Goal: Find contact information: Obtain details needed to contact an individual or organization

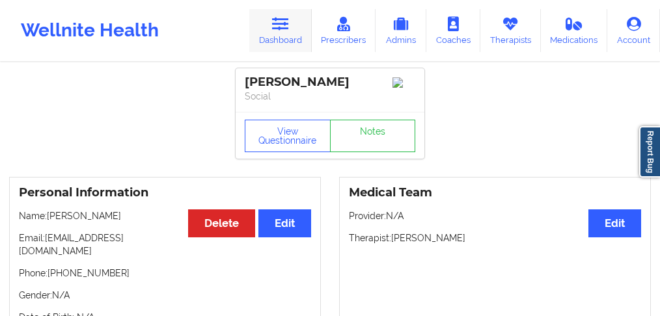
drag, startPoint x: 0, startPoint y: 0, endPoint x: 279, endPoint y: 46, distance: 283.0
click at [279, 46] on link "Dashboard" at bounding box center [280, 30] width 62 height 43
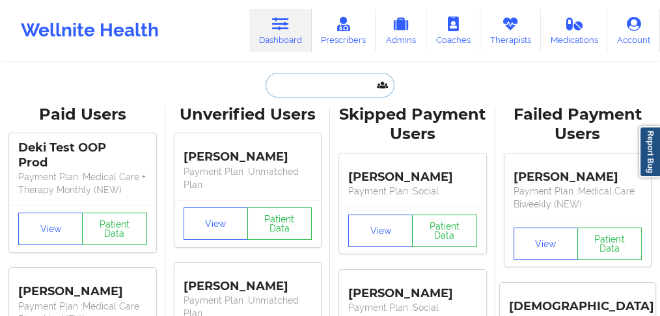
click at [289, 86] on input "text" at bounding box center [330, 85] width 129 height 25
paste input "[PERSON_NAME]"
type input "[PERSON_NAME]"
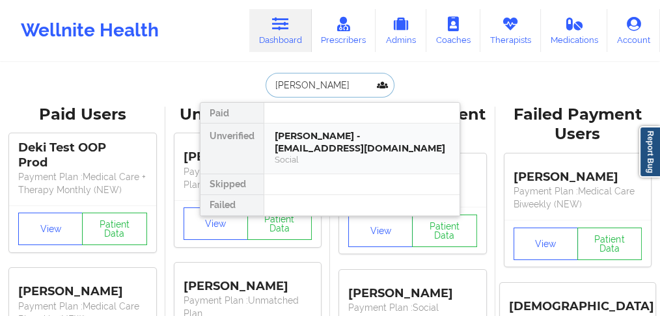
click at [300, 144] on div "[PERSON_NAME] - [EMAIL_ADDRESS][DOMAIN_NAME]" at bounding box center [362, 142] width 174 height 24
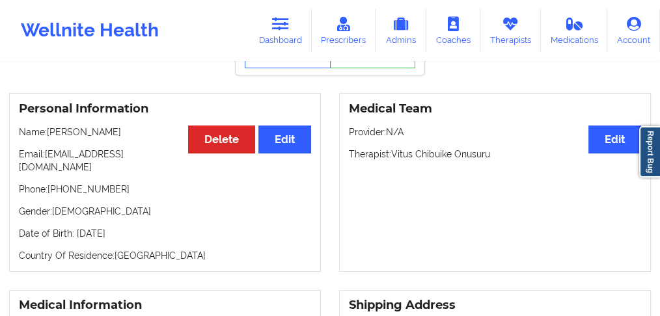
scroll to position [87, 0]
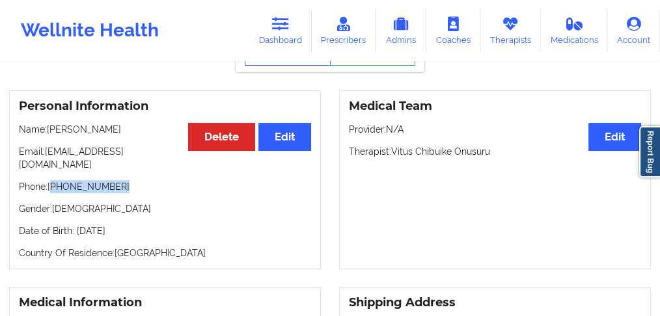
drag, startPoint x: 124, startPoint y: 176, endPoint x: 52, endPoint y: 177, distance: 71.6
click at [52, 180] on p "Phone: [PHONE_NUMBER]" at bounding box center [165, 186] width 292 height 13
copy p "[PHONE_NUMBER]"
click at [287, 39] on link "Dashboard" at bounding box center [280, 30] width 62 height 43
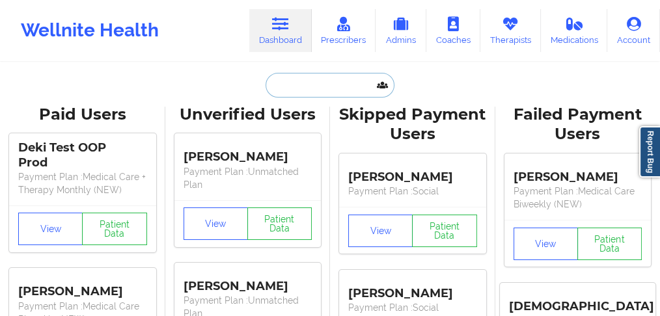
click at [297, 89] on input "text" at bounding box center [330, 85] width 129 height 25
paste input "[EMAIL_ADDRESS][DOMAIN_NAME]"
type input "[EMAIL_ADDRESS][DOMAIN_NAME]"
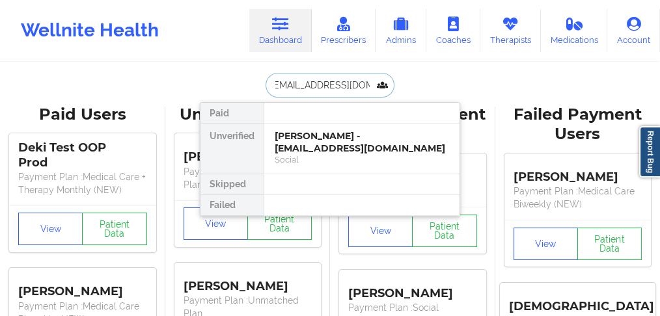
click at [303, 147] on div "[PERSON_NAME] - [EMAIL_ADDRESS][DOMAIN_NAME]" at bounding box center [362, 142] width 174 height 24
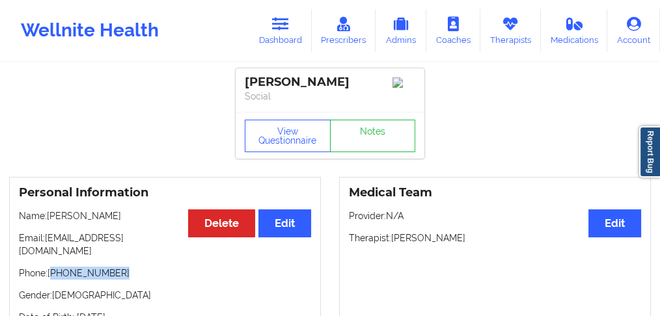
drag, startPoint x: 129, startPoint y: 265, endPoint x: 53, endPoint y: 265, distance: 75.5
click at [53, 267] on p "Phone: [PHONE_NUMBER]" at bounding box center [165, 273] width 292 height 13
copy p "[PHONE_NUMBER]"
click at [169, 267] on p "Phone: [PHONE_NUMBER]" at bounding box center [165, 273] width 292 height 13
drag, startPoint x: 130, startPoint y: 267, endPoint x: 152, endPoint y: 179, distance: 91.2
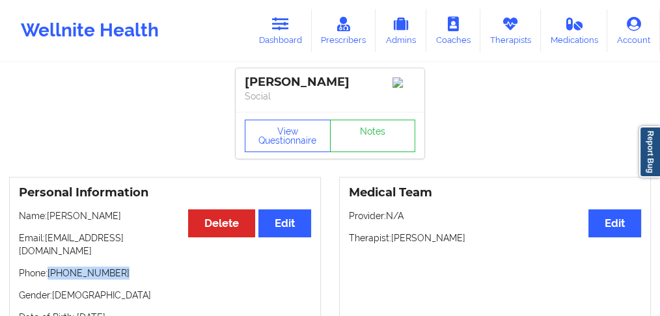
click at [49, 267] on p "Phone: [PHONE_NUMBER]" at bounding box center [165, 273] width 292 height 13
copy p "[PHONE_NUMBER]"
click at [295, 43] on link "Dashboard" at bounding box center [280, 30] width 62 height 43
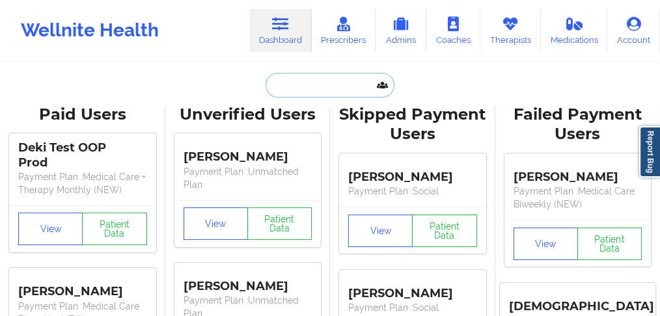
click at [300, 89] on input "text" at bounding box center [330, 85] width 129 height 25
paste input "[EMAIL_ADDRESS][DOMAIN_NAME]"
type input "[EMAIL_ADDRESS][DOMAIN_NAME]"
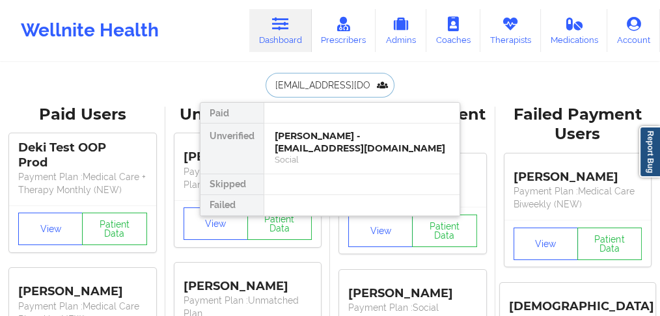
click at [302, 141] on div "[PERSON_NAME] - [EMAIL_ADDRESS][DOMAIN_NAME]" at bounding box center [362, 142] width 174 height 24
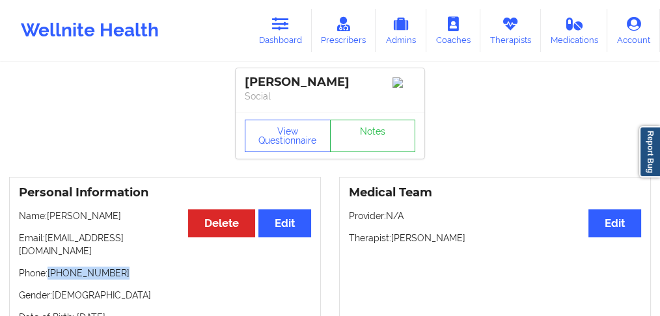
drag, startPoint x: 122, startPoint y: 266, endPoint x: 79, endPoint y: 245, distance: 47.5
click at [53, 267] on p "Phone: [PHONE_NUMBER]" at bounding box center [165, 273] width 292 height 13
copy p "[PHONE_NUMBER]"
click at [287, 36] on link "Dashboard" at bounding box center [280, 30] width 62 height 43
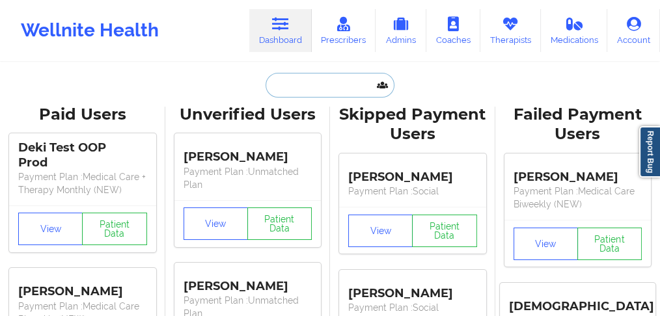
click at [310, 89] on input "text" at bounding box center [330, 85] width 129 height 25
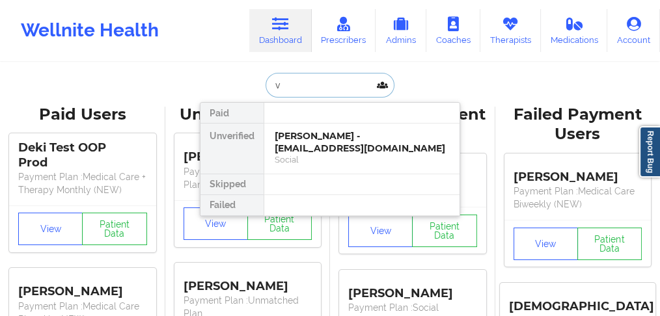
drag, startPoint x: 295, startPoint y: 89, endPoint x: 248, endPoint y: 89, distance: 46.9
click at [248, 89] on div "v Paid Unverified [PERSON_NAME] - [EMAIL_ADDRESS][DOMAIN_NAME] Social Skipped F…" at bounding box center [330, 85] width 260 height 25
paste input "[EMAIL_ADDRESS][DOMAIN_NAME]"
type input "[EMAIL_ADDRESS][DOMAIN_NAME]"
click at [294, 140] on div "[PERSON_NAME] - [EMAIL_ADDRESS][DOMAIN_NAME]" at bounding box center [362, 142] width 174 height 24
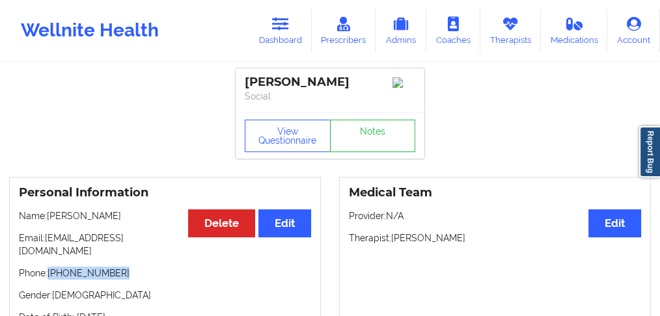
drag, startPoint x: 126, startPoint y: 259, endPoint x: 98, endPoint y: 236, distance: 36.5
click at [51, 267] on p "Phone: [PHONE_NUMBER]" at bounding box center [165, 273] width 292 height 13
copy p "[PHONE_NUMBER]"
click at [290, 40] on link "Dashboard" at bounding box center [280, 30] width 62 height 43
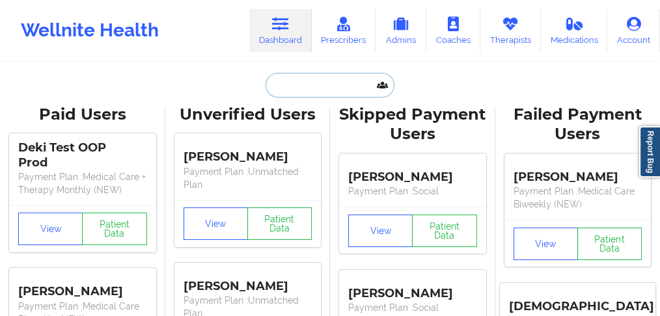
click at [295, 93] on input "text" at bounding box center [330, 85] width 129 height 25
paste input "[EMAIL_ADDRESS][DOMAIN_NAME]"
type input "[EMAIL_ADDRESS][DOMAIN_NAME]"
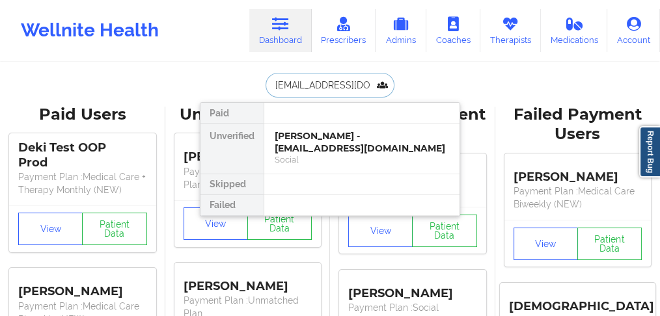
scroll to position [0, 7]
click at [361, 135] on div "[PERSON_NAME] - [EMAIL_ADDRESS][DOMAIN_NAME]" at bounding box center [362, 142] width 174 height 24
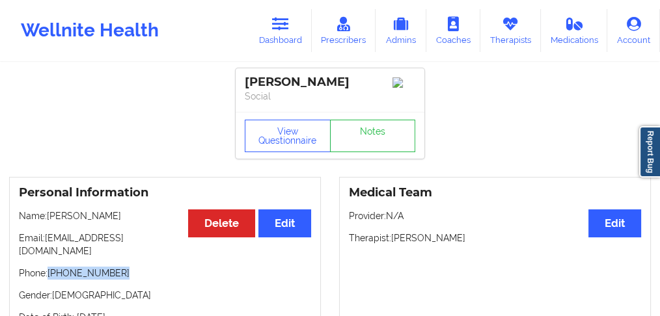
drag, startPoint x: 116, startPoint y: 266, endPoint x: 77, endPoint y: 251, distance: 42.1
click at [50, 267] on p "Phone: [PHONE_NUMBER]" at bounding box center [165, 273] width 292 height 13
copy p "[PHONE_NUMBER]"
